Goal: Information Seeking & Learning: Learn about a topic

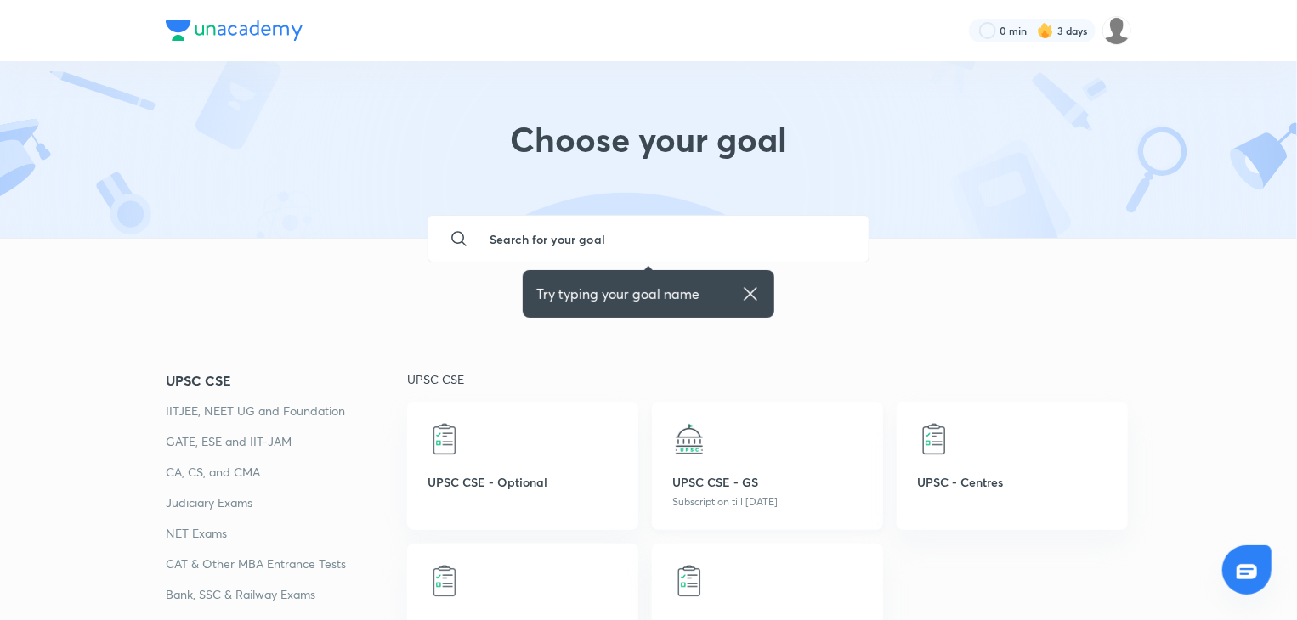
click at [755, 473] on p "UPSC CSE - GS" at bounding box center [767, 482] width 190 height 18
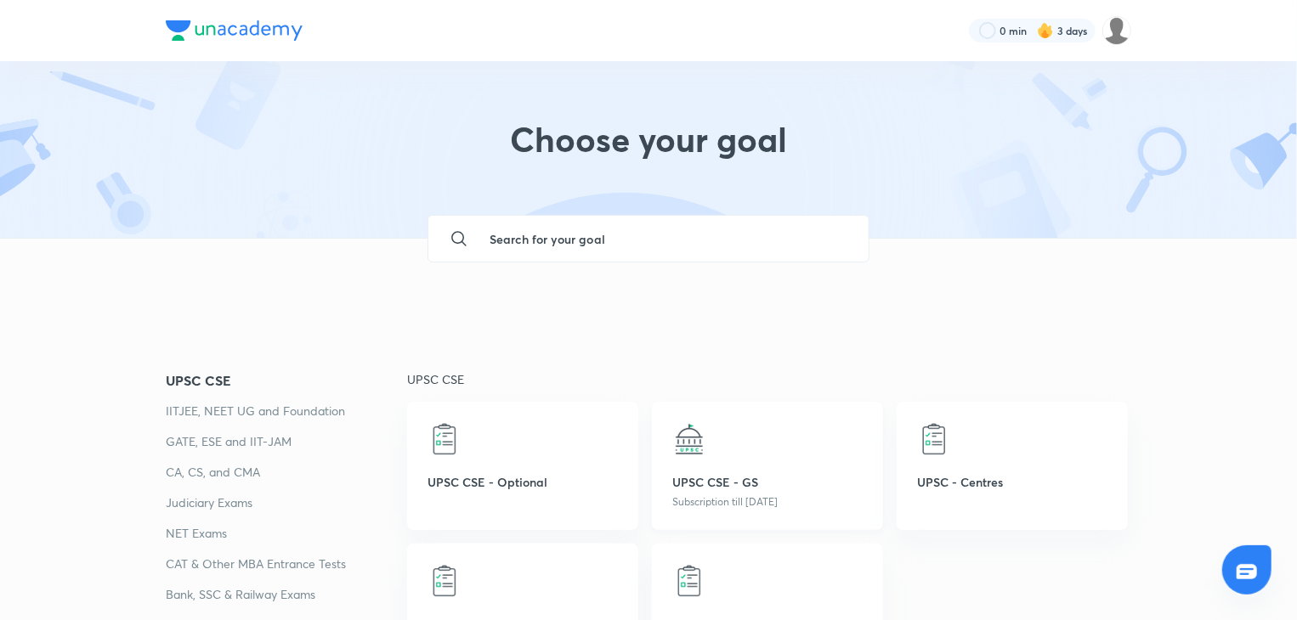
click at [755, 473] on p "UPSC CSE - GS" at bounding box center [767, 482] width 190 height 18
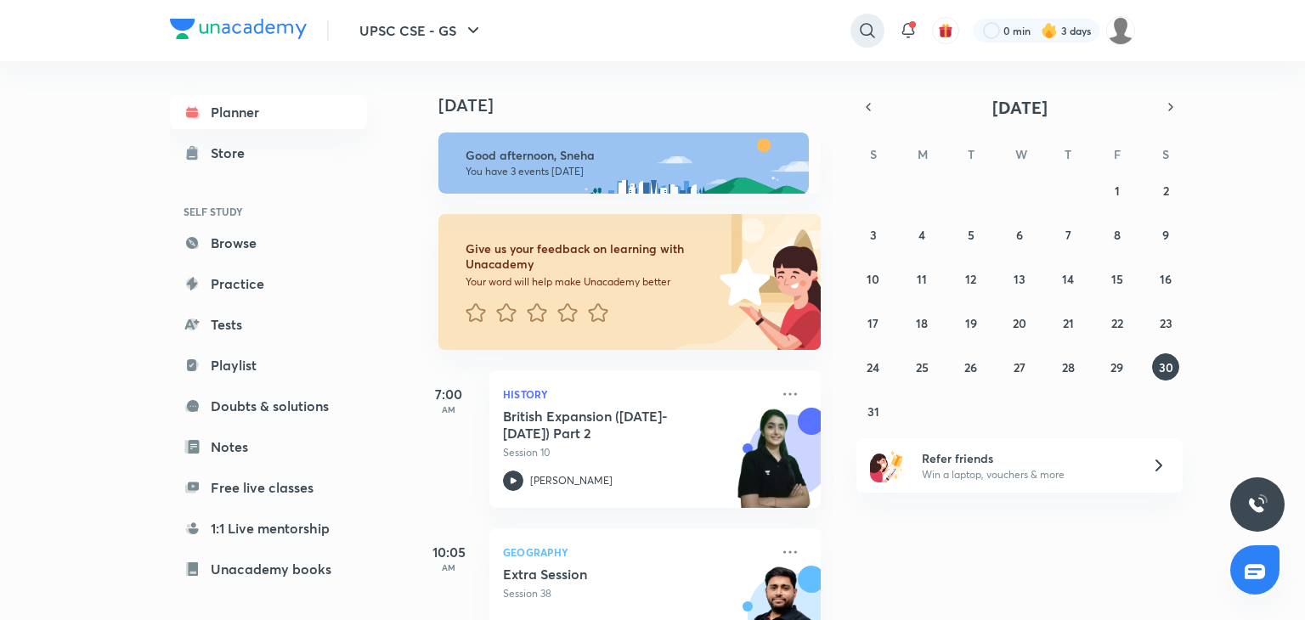
click at [864, 29] on icon at bounding box center [867, 30] width 20 height 20
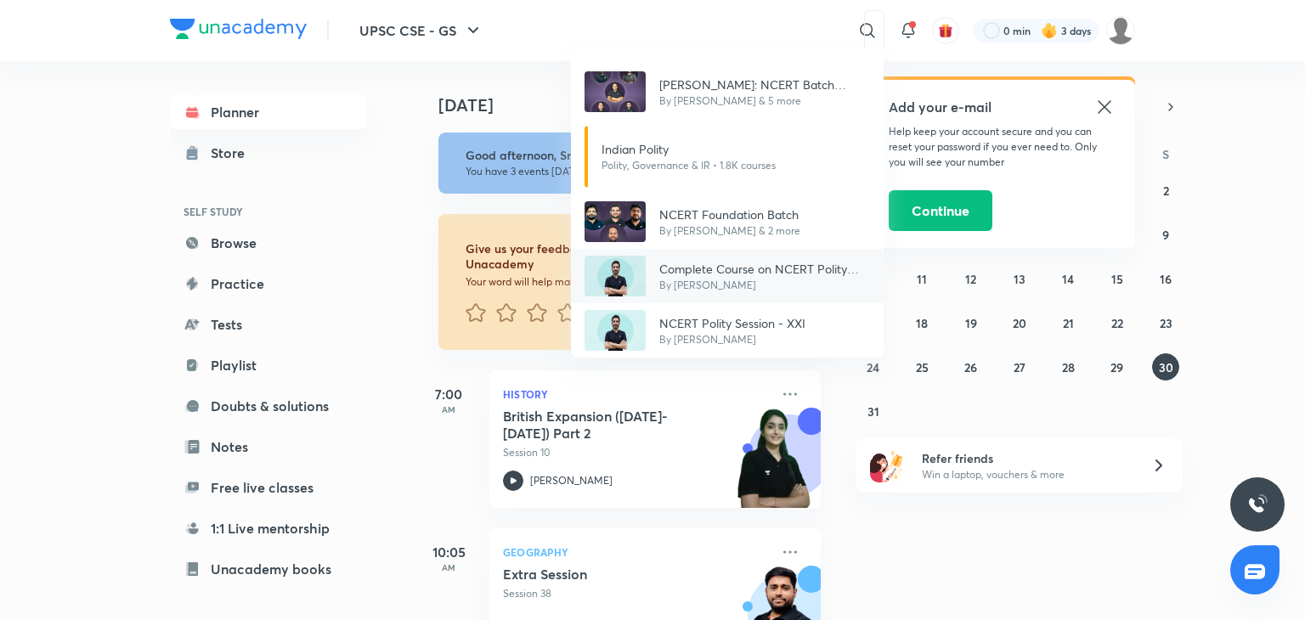
click at [713, 278] on p "By [PERSON_NAME]" at bounding box center [764, 285] width 211 height 15
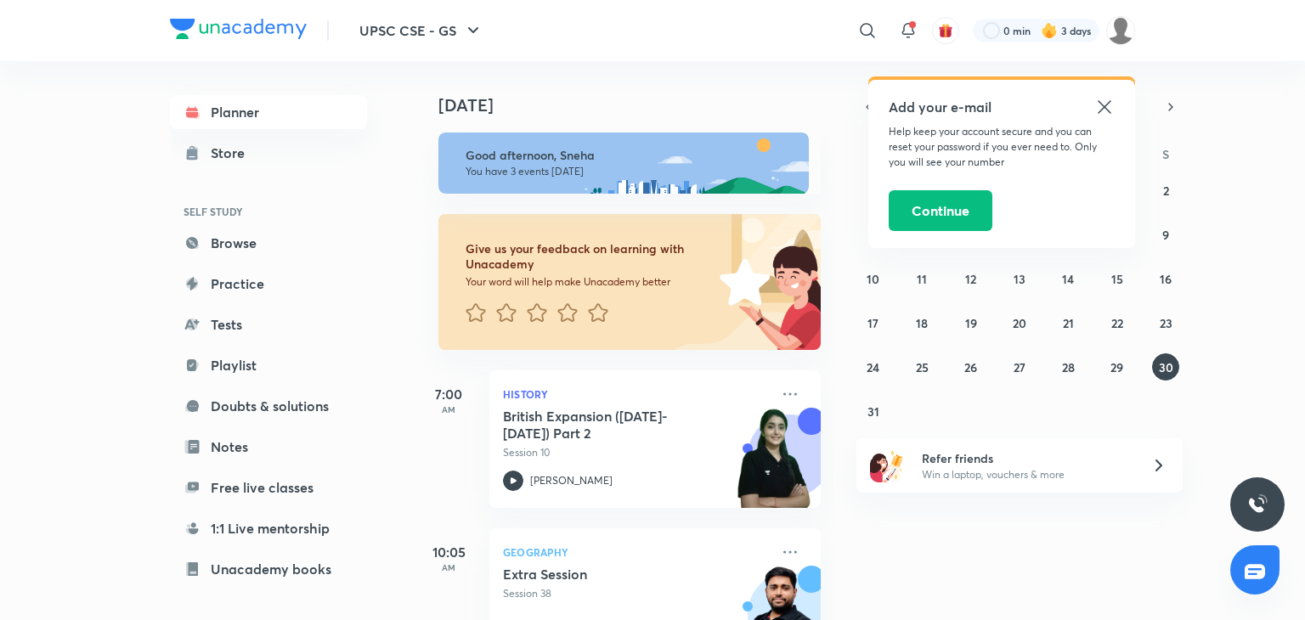
click at [713, 276] on img at bounding box center [741, 282] width 159 height 136
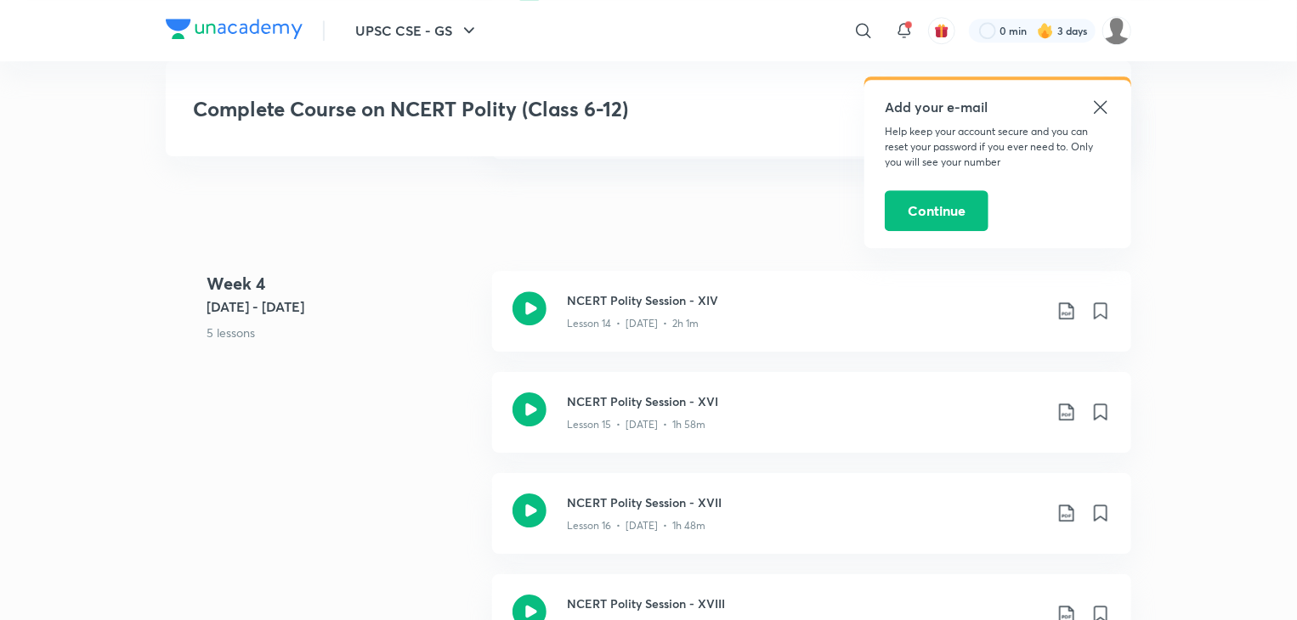
scroll to position [2515, 0]
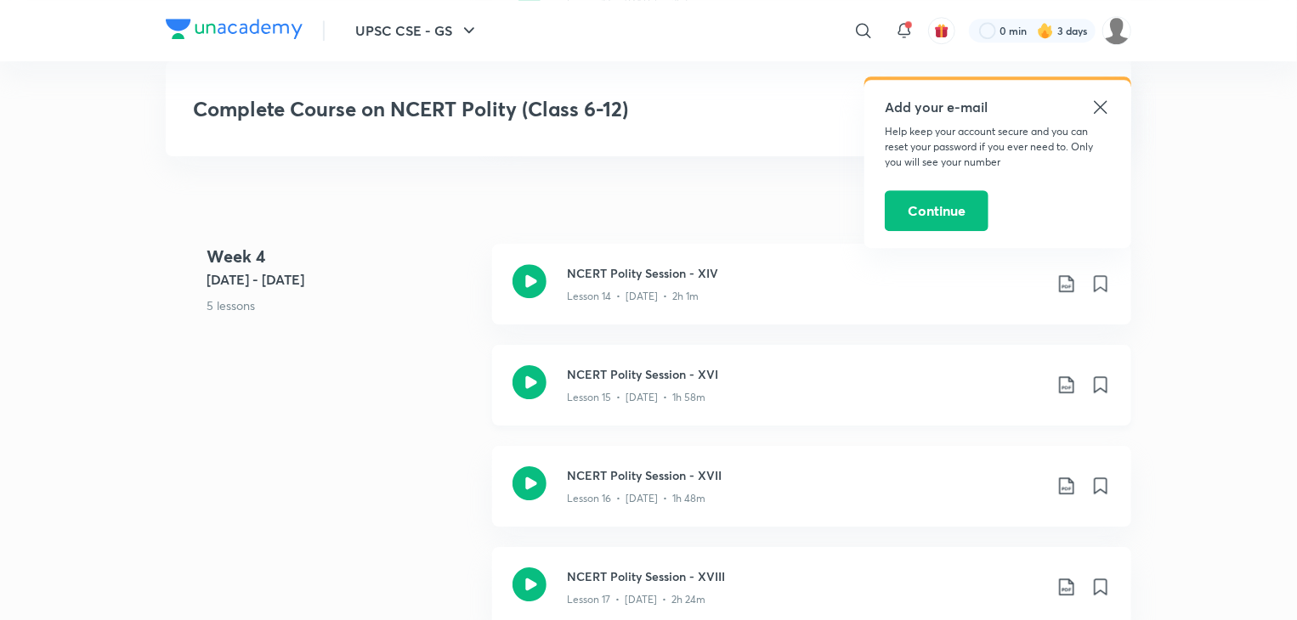
click at [705, 362] on div "NCERT Polity Session - XVI Lesson 15 • [DATE] • 1h 58m" at bounding box center [811, 385] width 639 height 81
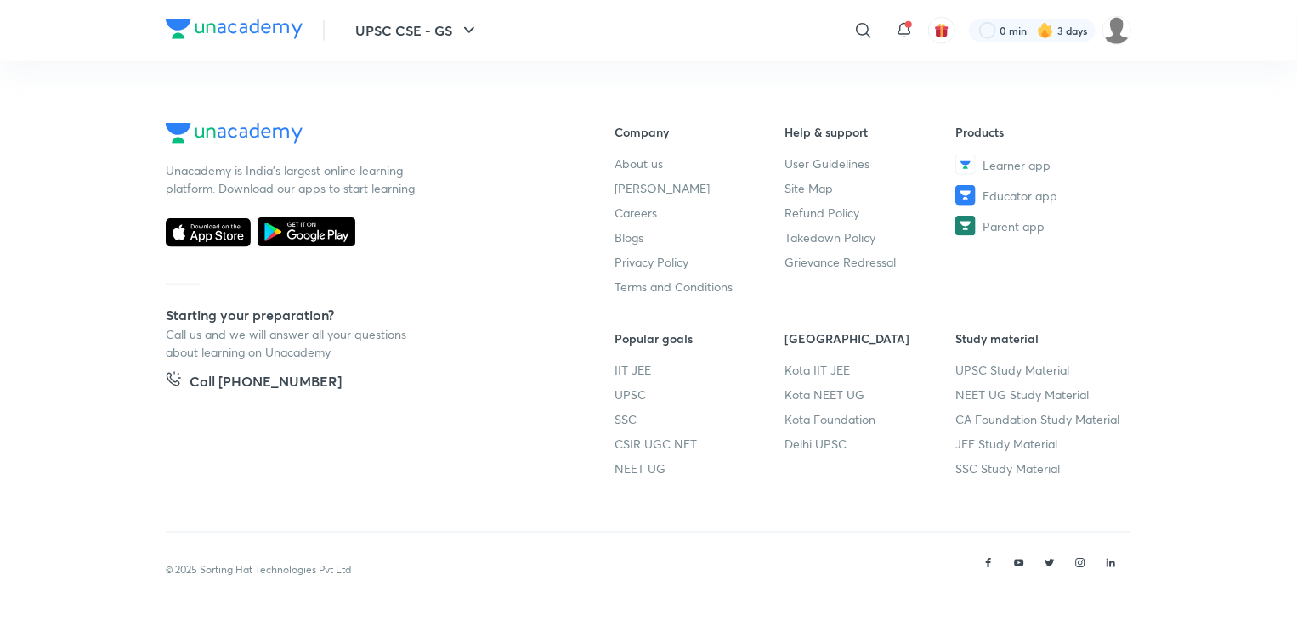
scroll to position [1010, 0]
